Goal: Task Accomplishment & Management: Manage account settings

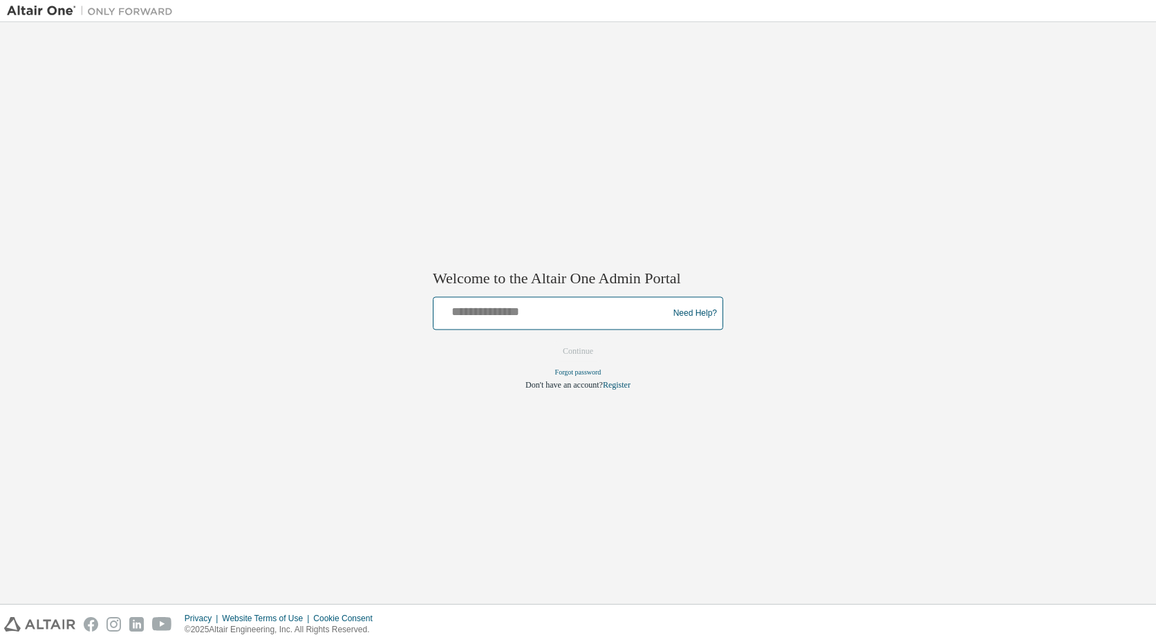
click at [516, 313] on input "text" at bounding box center [552, 311] width 227 height 20
type input "**********"
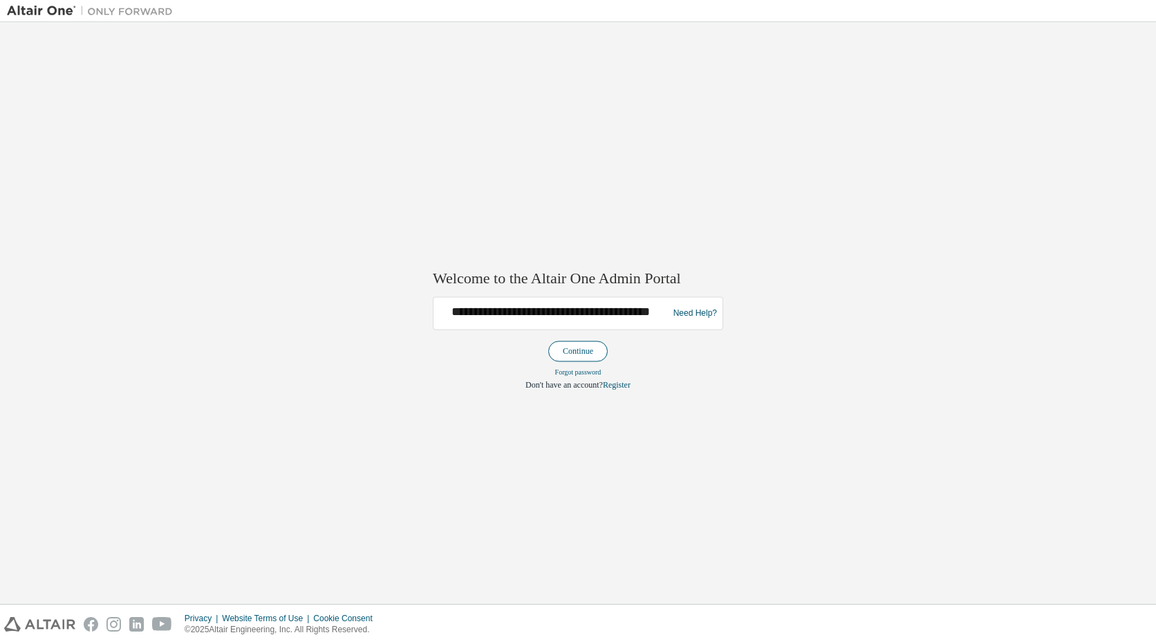
click at [568, 349] on button "Continue" at bounding box center [577, 352] width 59 height 21
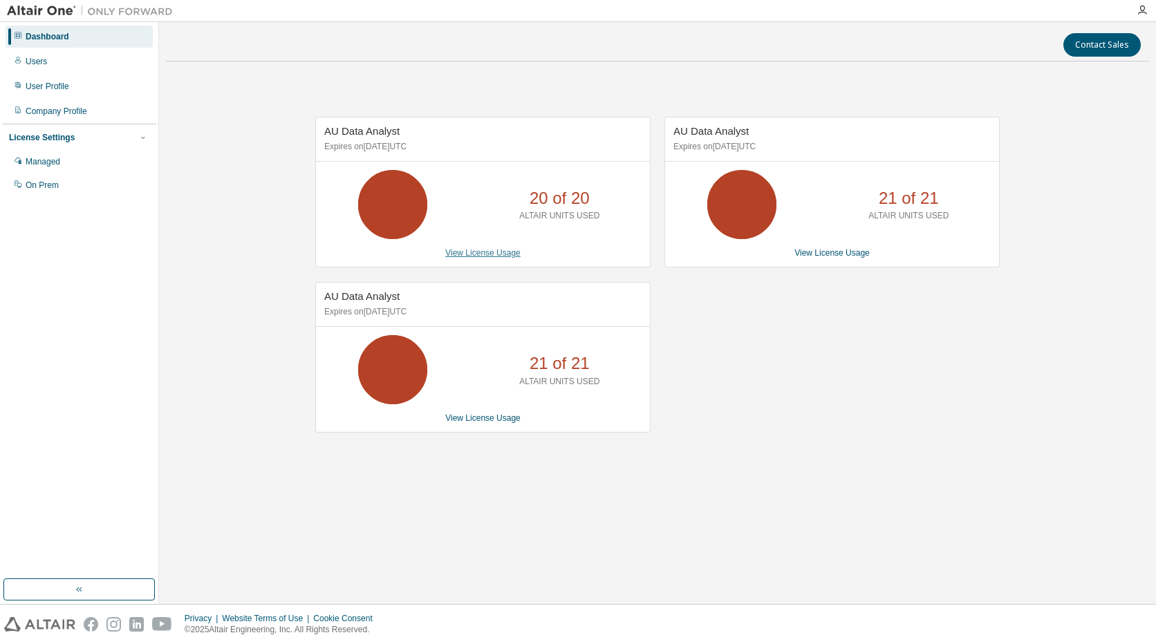
click at [512, 254] on link "View License Usage" at bounding box center [482, 253] width 75 height 10
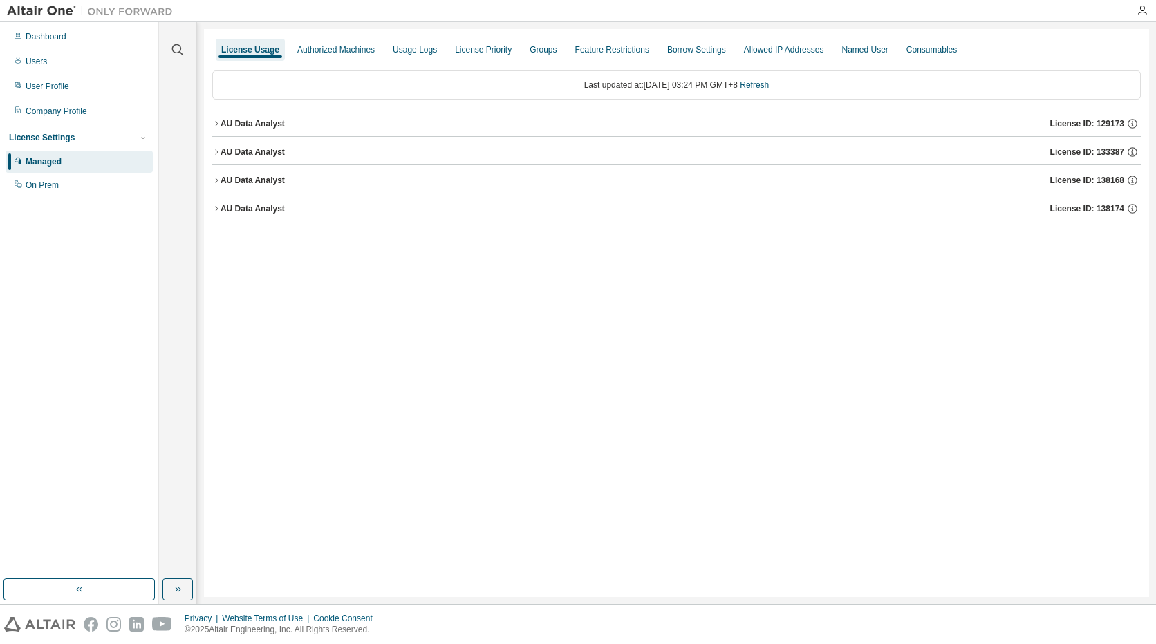
click at [266, 146] on div "AU Data Analyst License ID: 133387" at bounding box center [681, 152] width 920 height 12
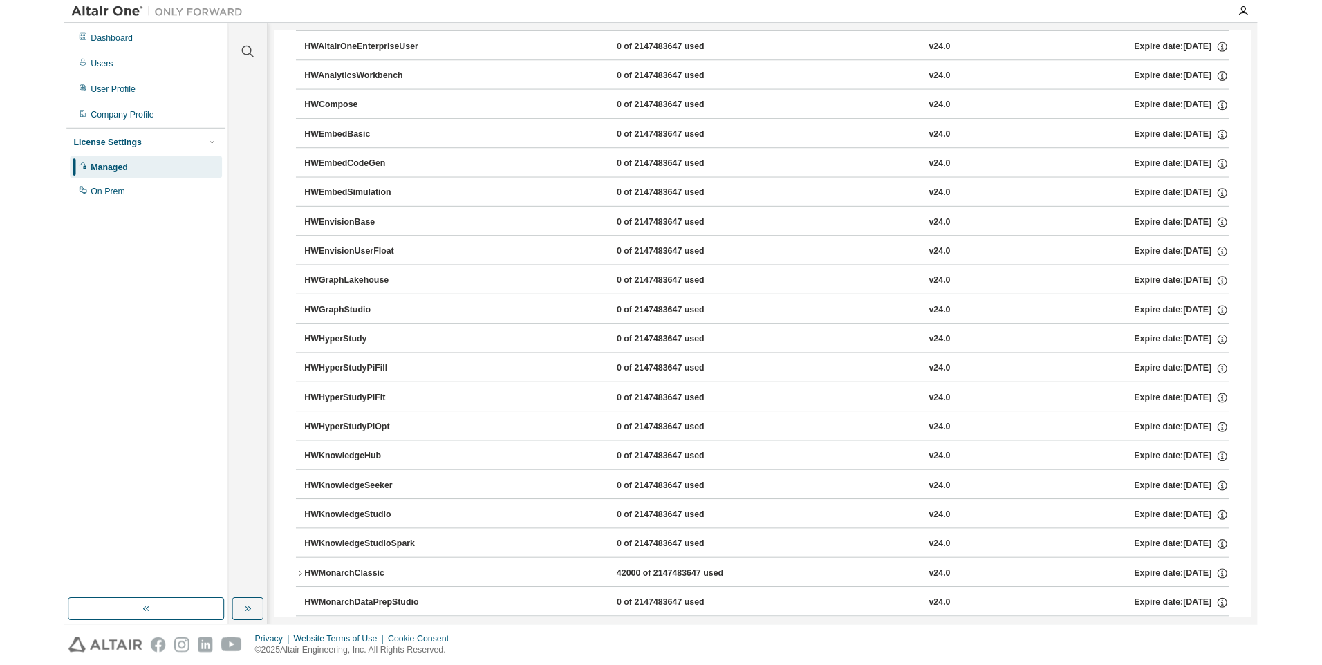
scroll to position [346, 0]
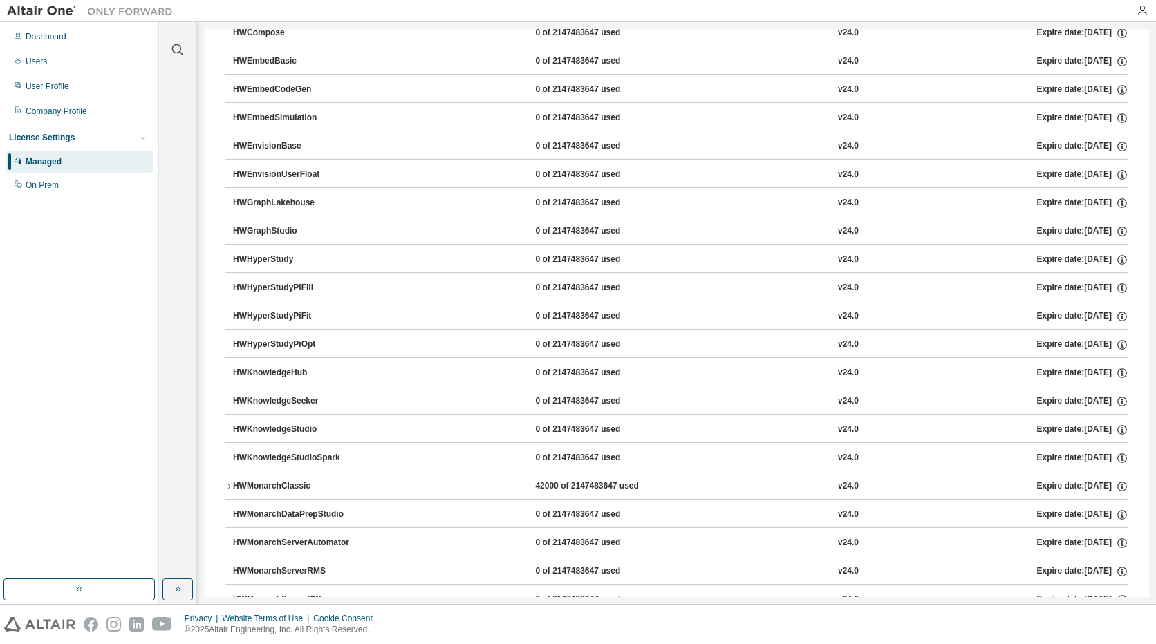
click at [305, 483] on div "HWMonarchClassic" at bounding box center [295, 487] width 124 height 12
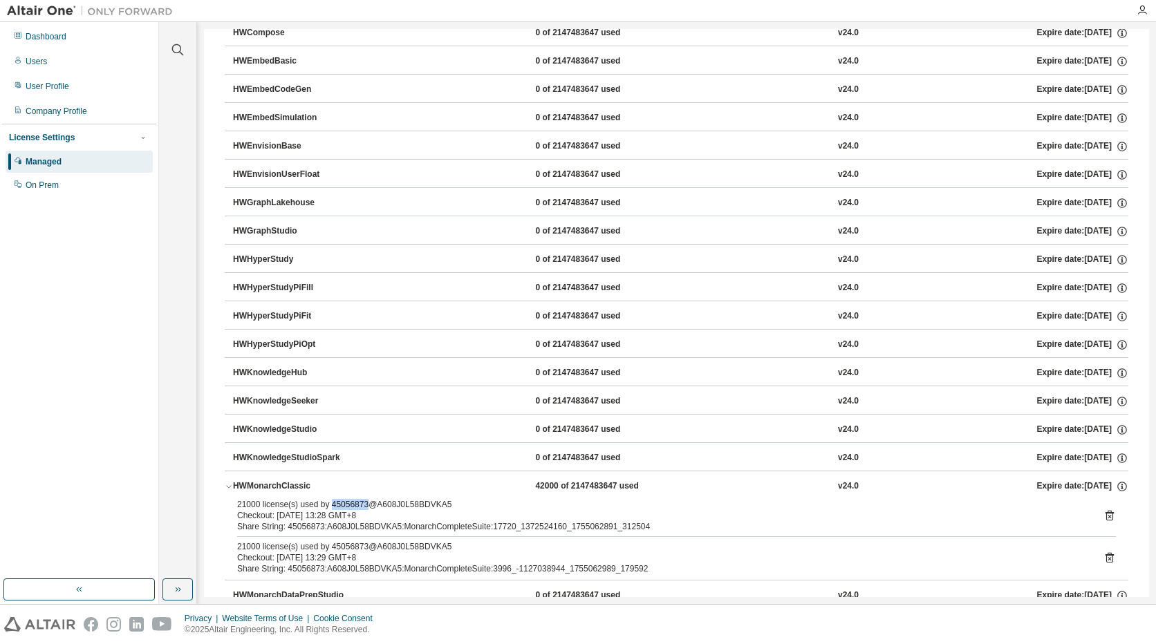
drag, startPoint x: 362, startPoint y: 507, endPoint x: 329, endPoint y: 505, distance: 33.3
click at [329, 505] on div "21000 license(s) used by 45056873@A608J0L58BDVKA5" at bounding box center [660, 504] width 846 height 11
copy div "45056873"
click at [1105, 515] on icon at bounding box center [1110, 516] width 12 height 12
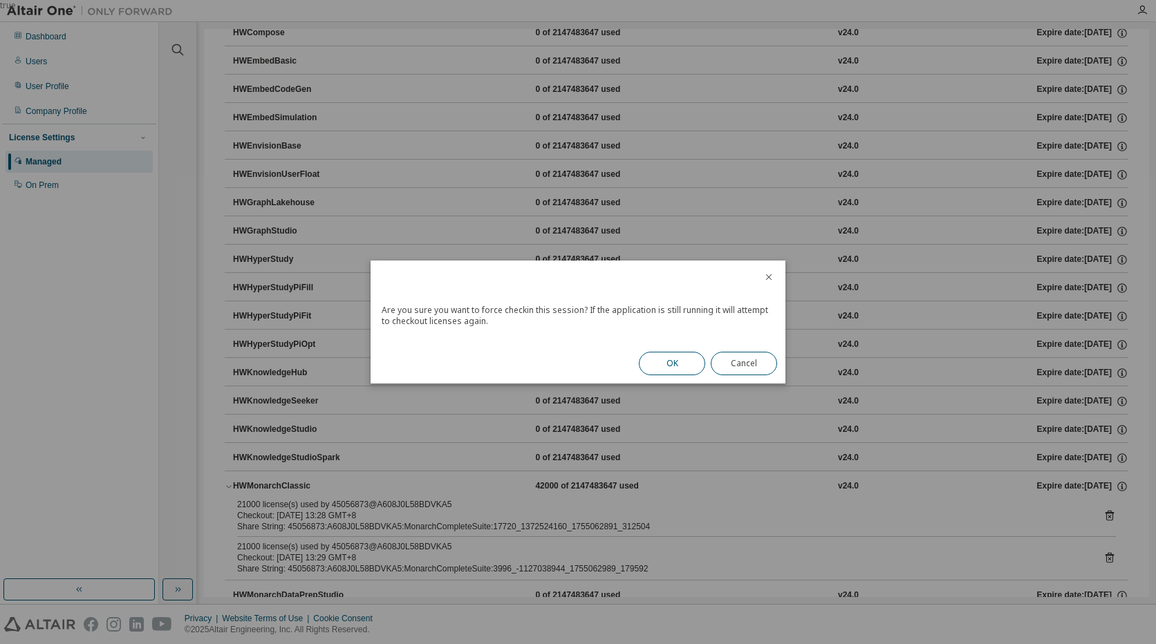
click at [680, 363] on button "OK" at bounding box center [672, 364] width 66 height 24
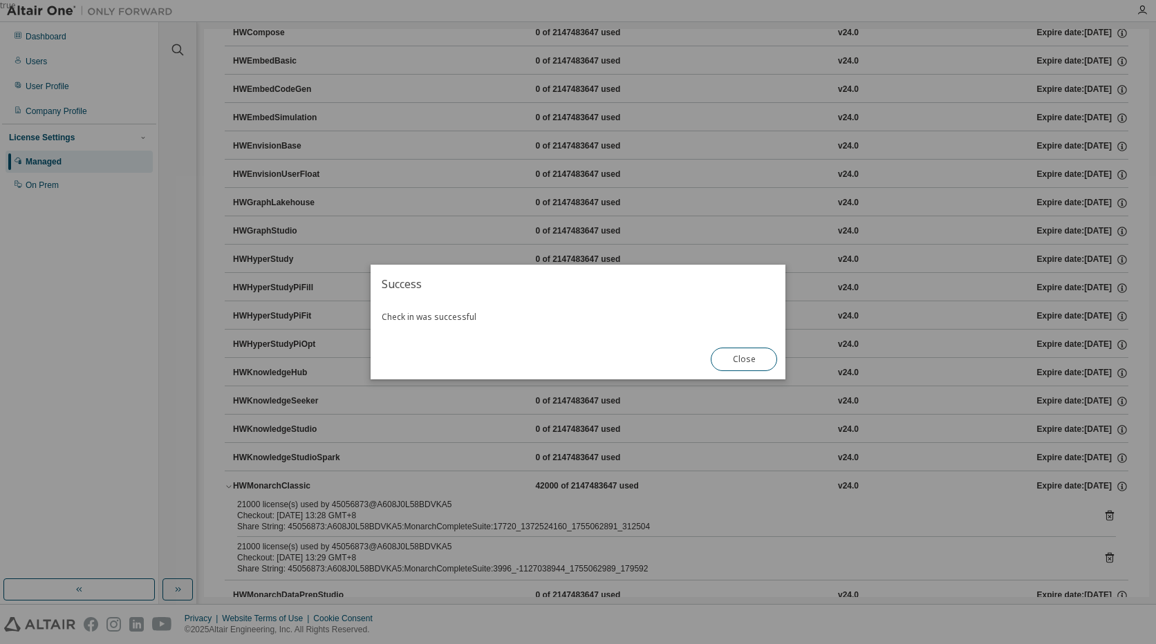
click at [765, 357] on button "Close" at bounding box center [744, 360] width 66 height 24
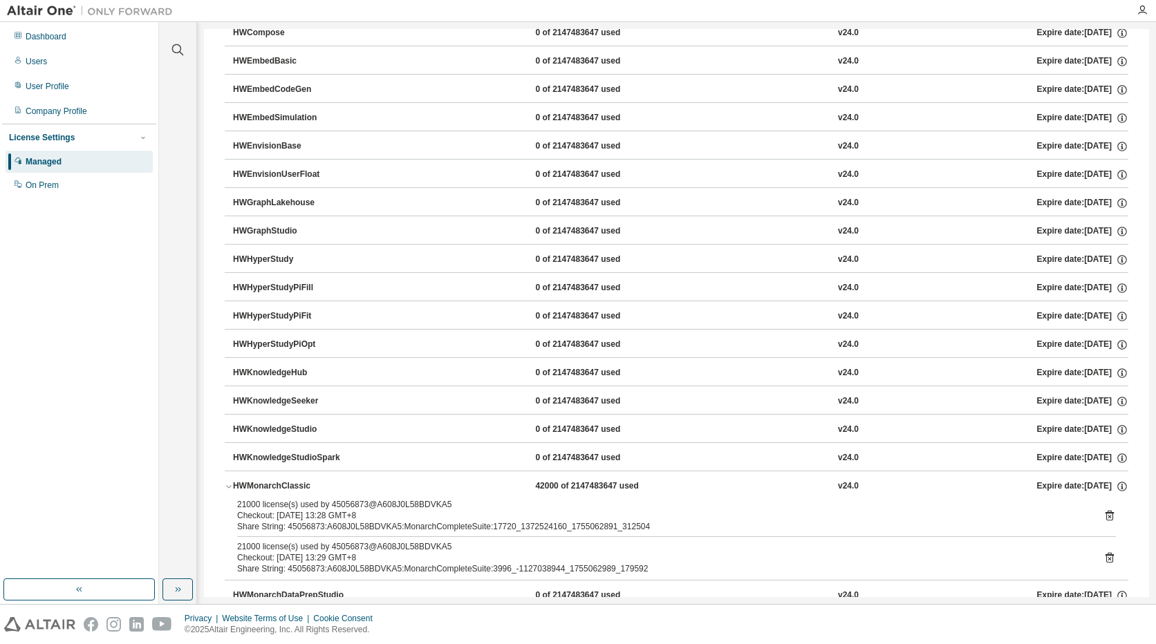
click at [1106, 555] on icon at bounding box center [1110, 558] width 8 height 10
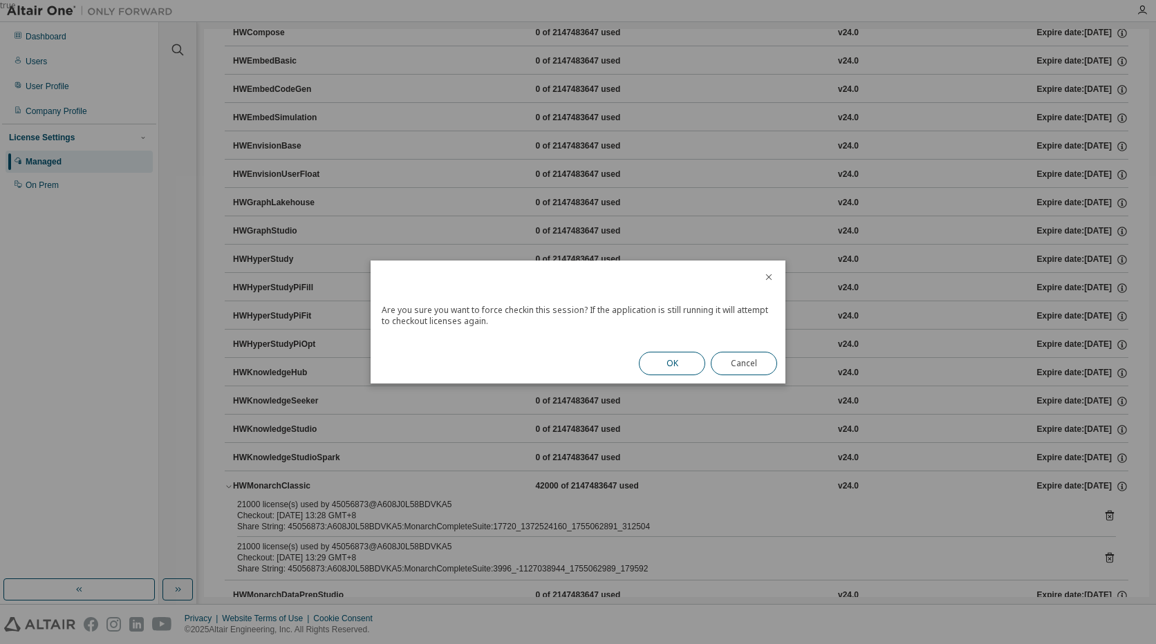
click at [680, 366] on button "OK" at bounding box center [672, 364] width 66 height 24
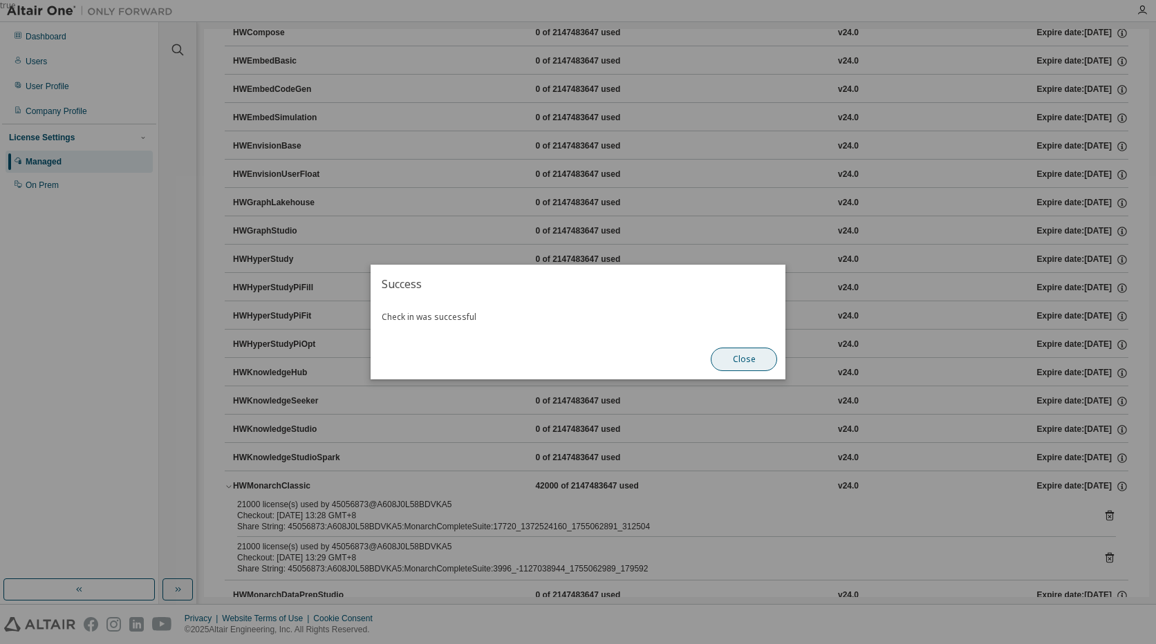
click at [750, 358] on button "Close" at bounding box center [744, 360] width 66 height 24
